Goal: Find specific page/section: Find specific page/section

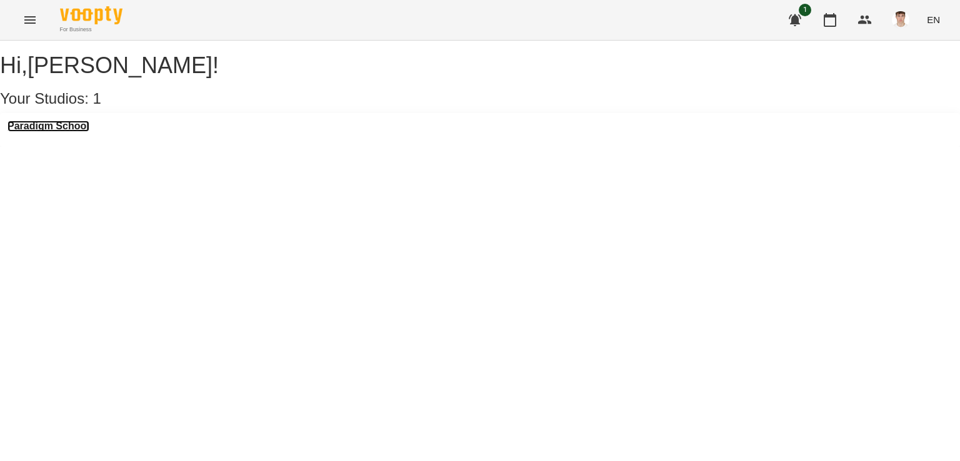
click at [60, 132] on h3 "Paradigm School" at bounding box center [49, 126] width 82 height 11
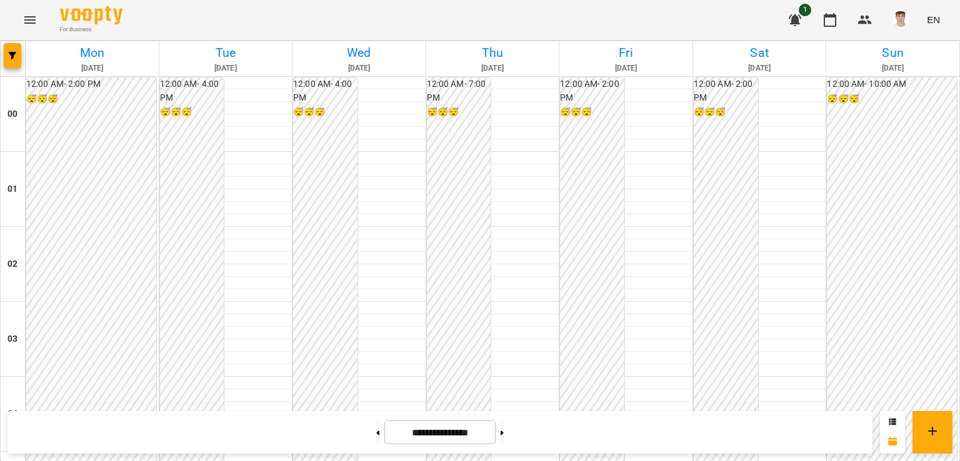
scroll to position [1472, 0]
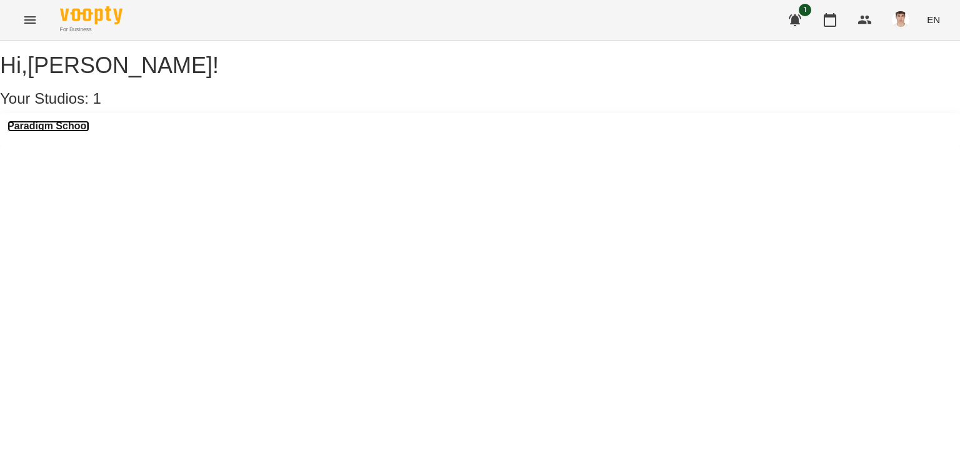
click at [48, 132] on h3 "Paradigm School" at bounding box center [49, 126] width 82 height 11
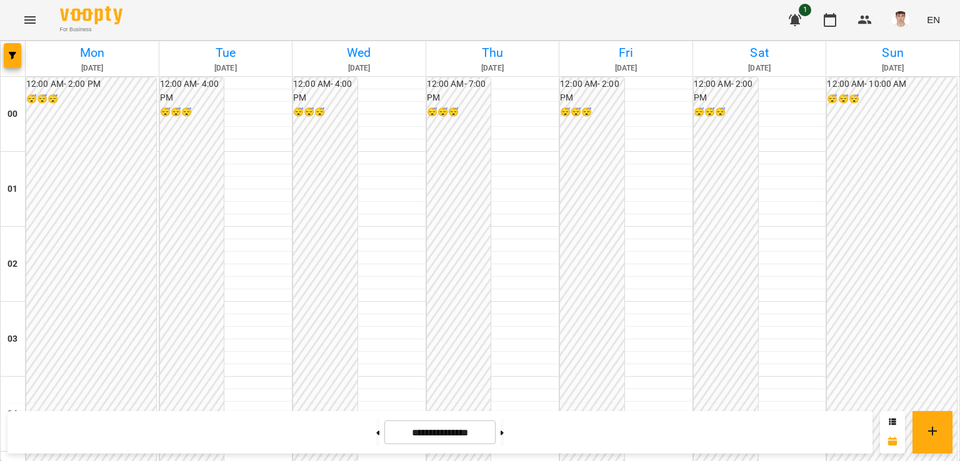
scroll to position [1375, 0]
